Goal: Check status: Check status

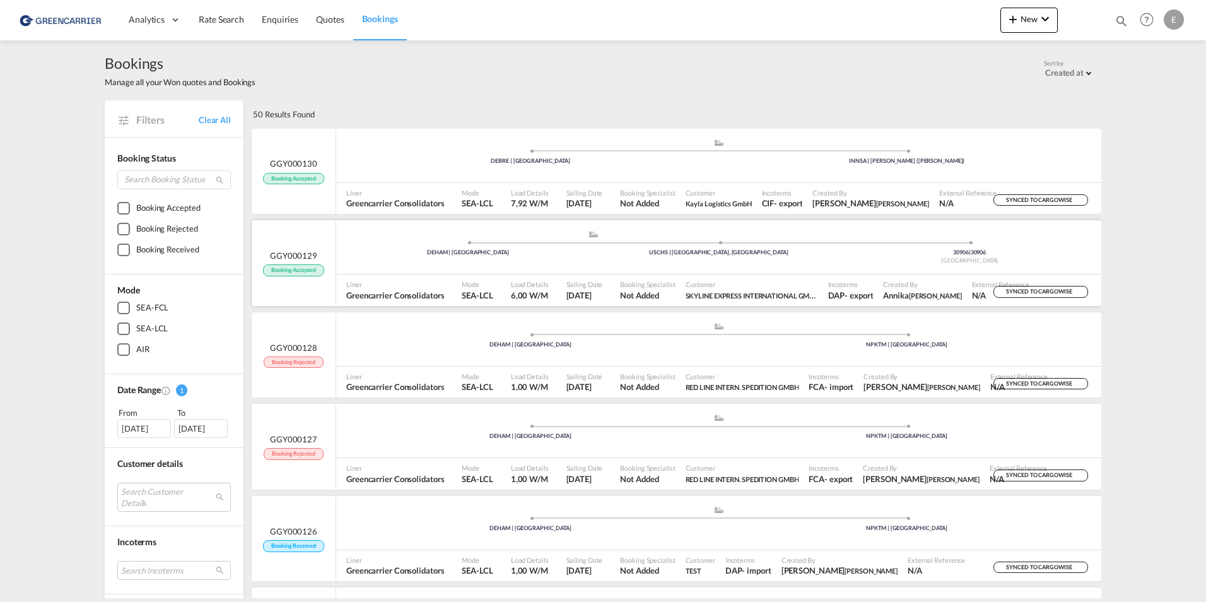
click at [305, 269] on span "Booking Accepted" at bounding box center [293, 270] width 61 height 12
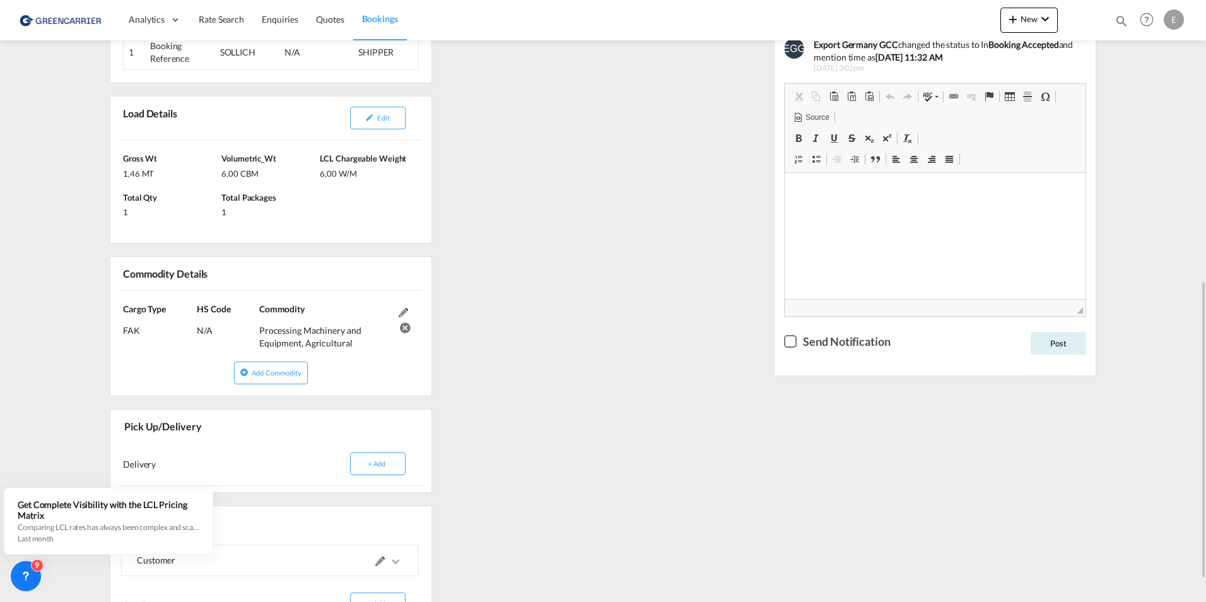
scroll to position [441, 0]
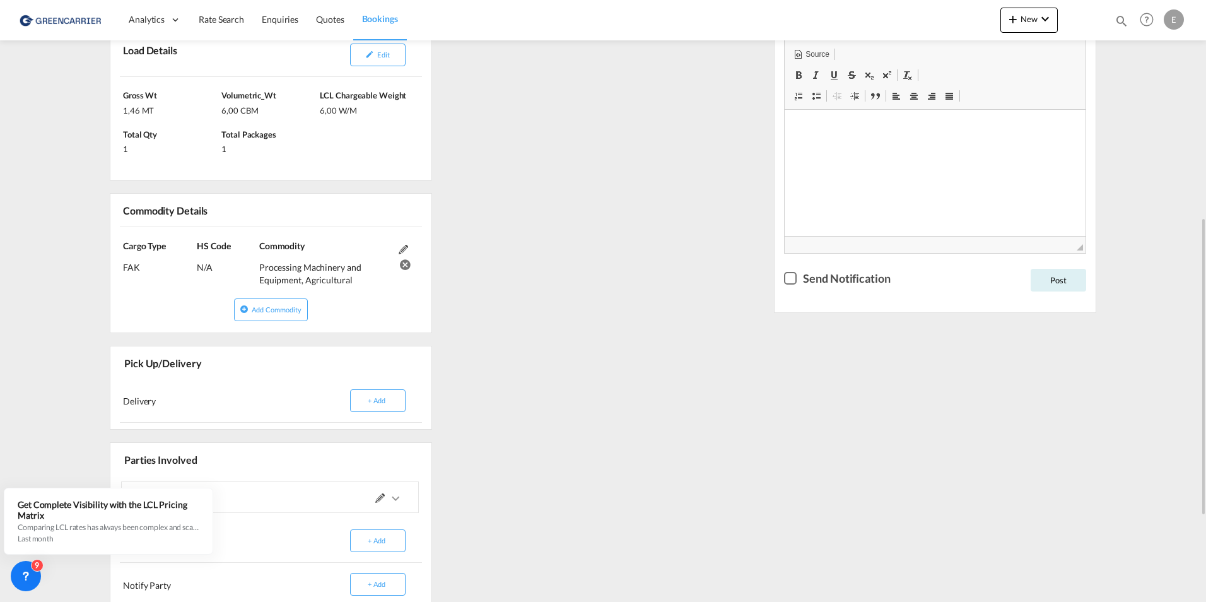
drag, startPoint x: 349, startPoint y: 282, endPoint x: 256, endPoint y: 269, distance: 93.6
click at [256, 269] on div "Cargo Type FAK (IMCO Code : 0) HS Code N/A Commodity Processing Machinery and E…" at bounding box center [270, 263] width 321 height 72
copy div "Commodity Processing Machinery and Equipment, Agricultural"
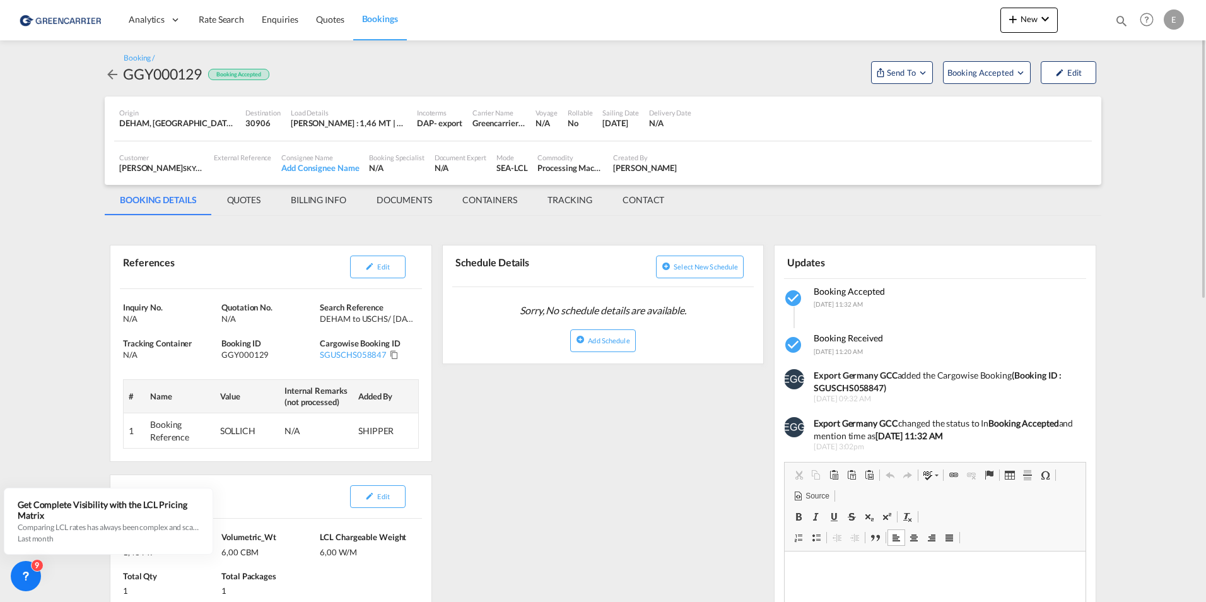
scroll to position [419, 0]
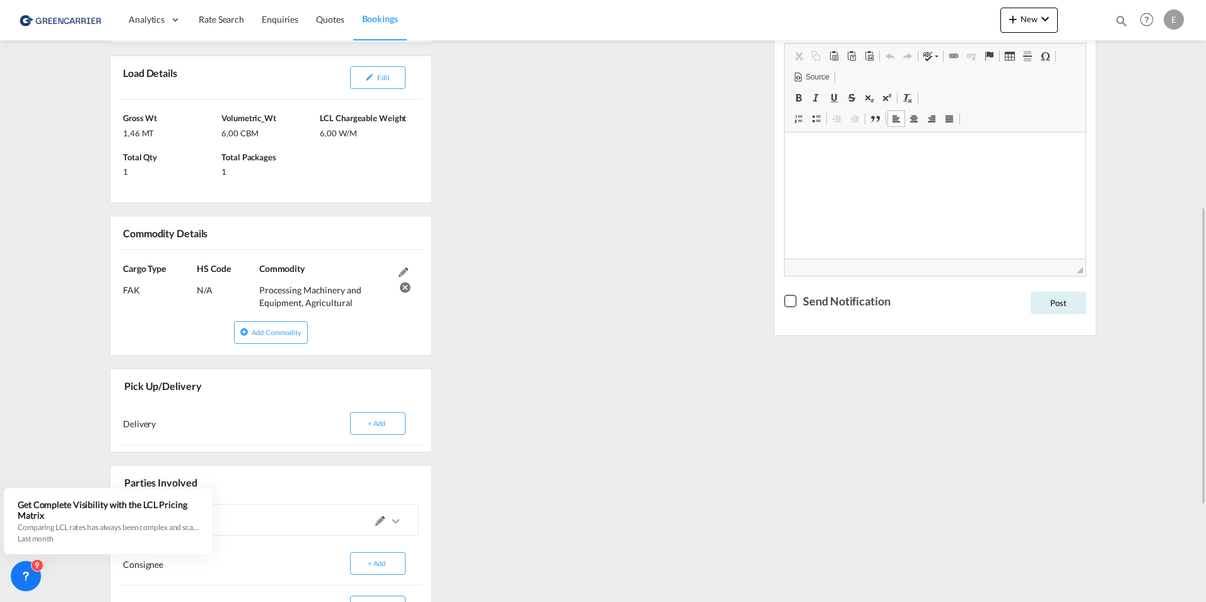
click at [369, 320] on div "Cargo Type FAK (IMCO Code : 0) HS Code N/A Commodity Processing Machinery and E…" at bounding box center [270, 286] width 321 height 72
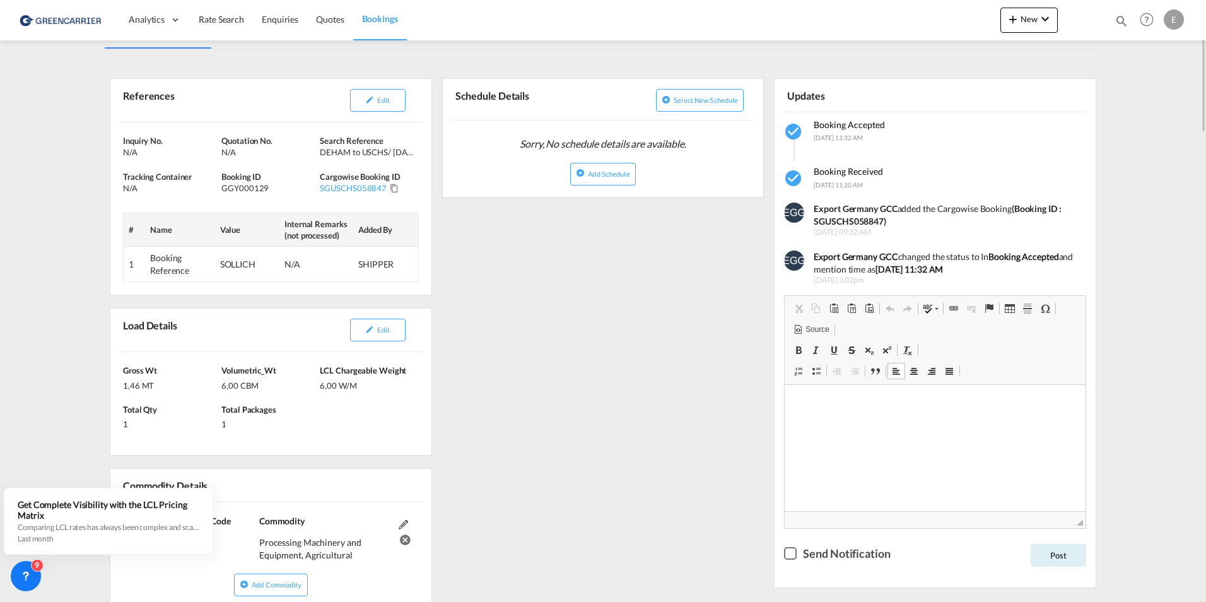
scroll to position [0, 0]
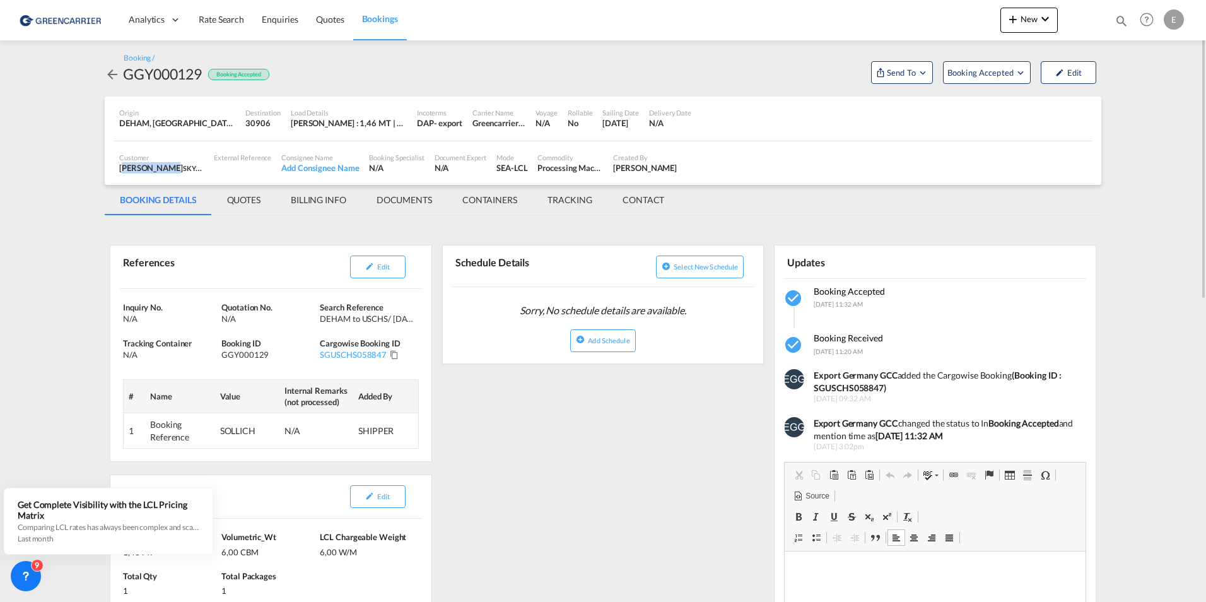
drag, startPoint x: 120, startPoint y: 168, endPoint x: 163, endPoint y: 173, distance: 43.7
click at [163, 173] on div "[PERSON_NAME] SKYLINE EXPRESS INTERNATIONAL GMBH , +-1 more" at bounding box center [161, 167] width 84 height 11
copy div "[PERSON_NAME]"
